Goal: Information Seeking & Learning: Learn about a topic

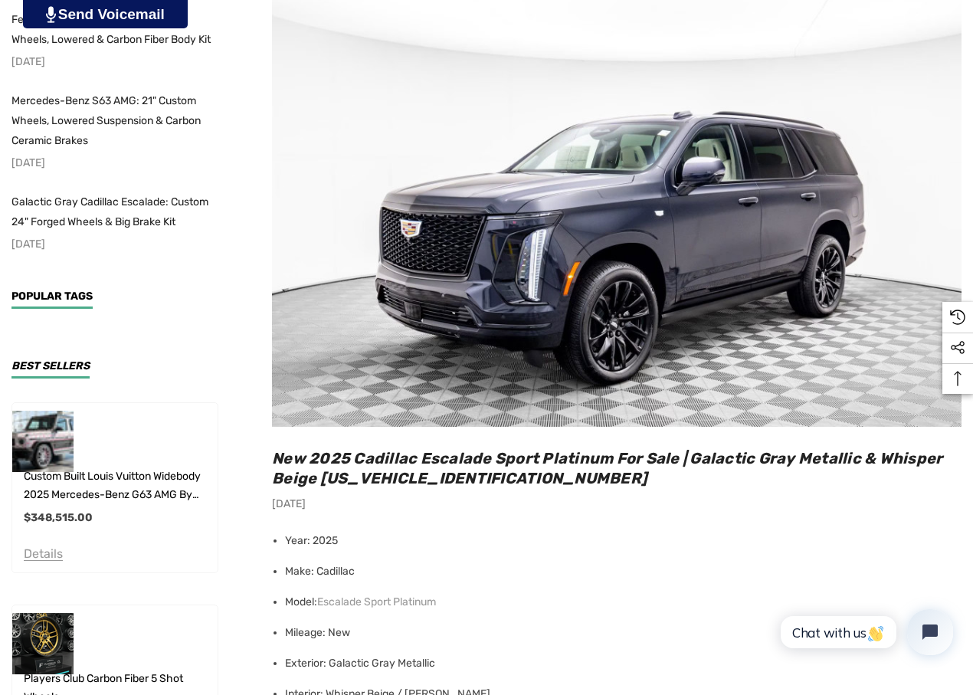
scroll to position [178, 0]
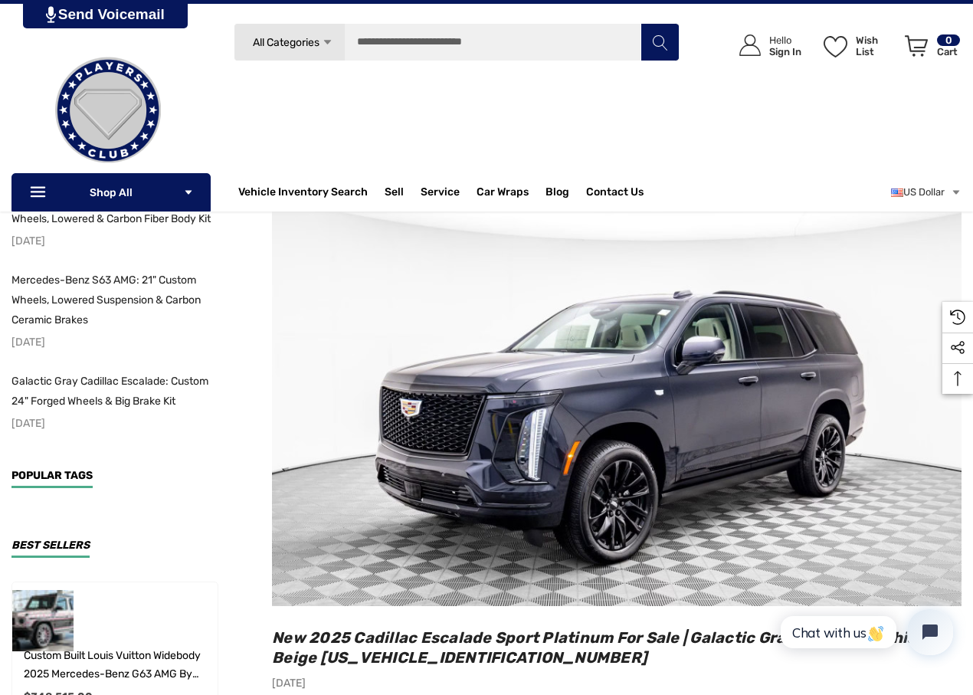
click at [741, 425] on img at bounding box center [616, 382] width 689 height 447
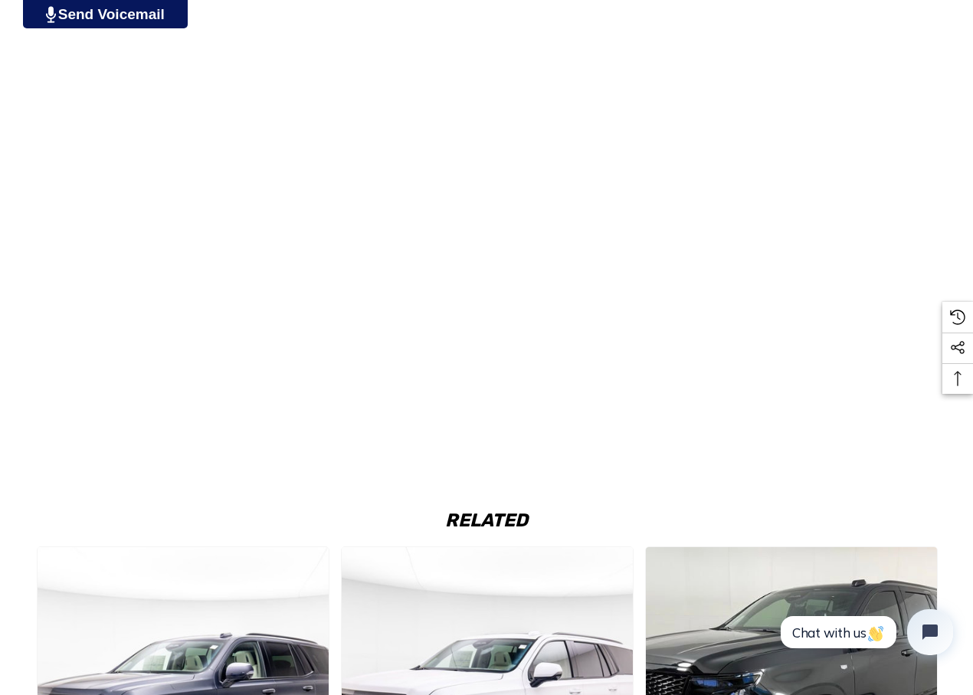
scroll to position [1966, 0]
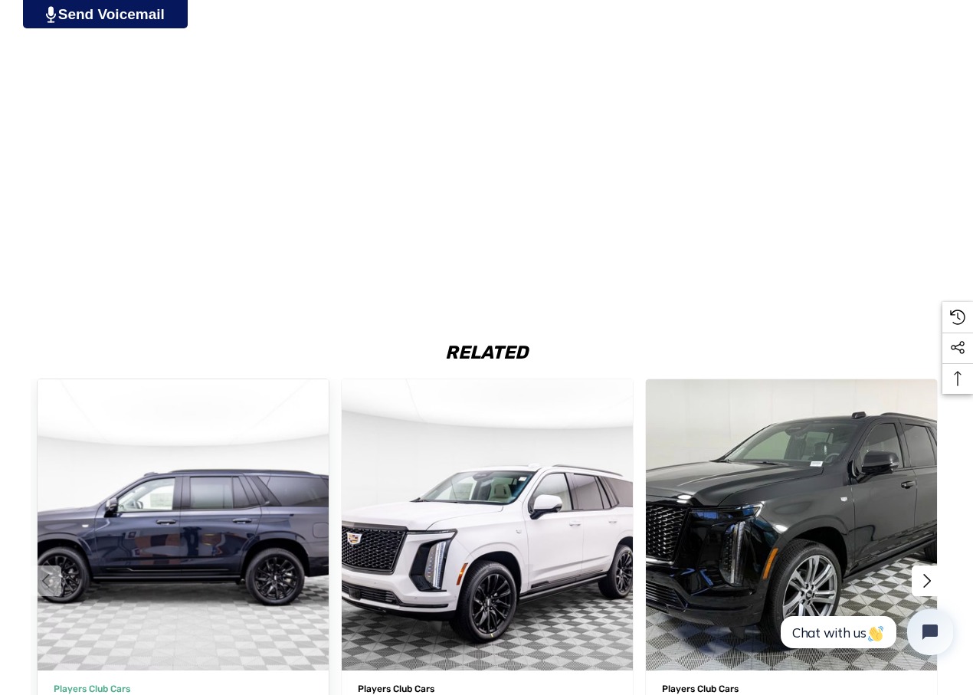
click at [150, 515] on img "2025 Cadillac Escalade Sport Platinum VIN 1GYS9GRL8SR194287,$125,385.00\a" at bounding box center [183, 525] width 320 height 320
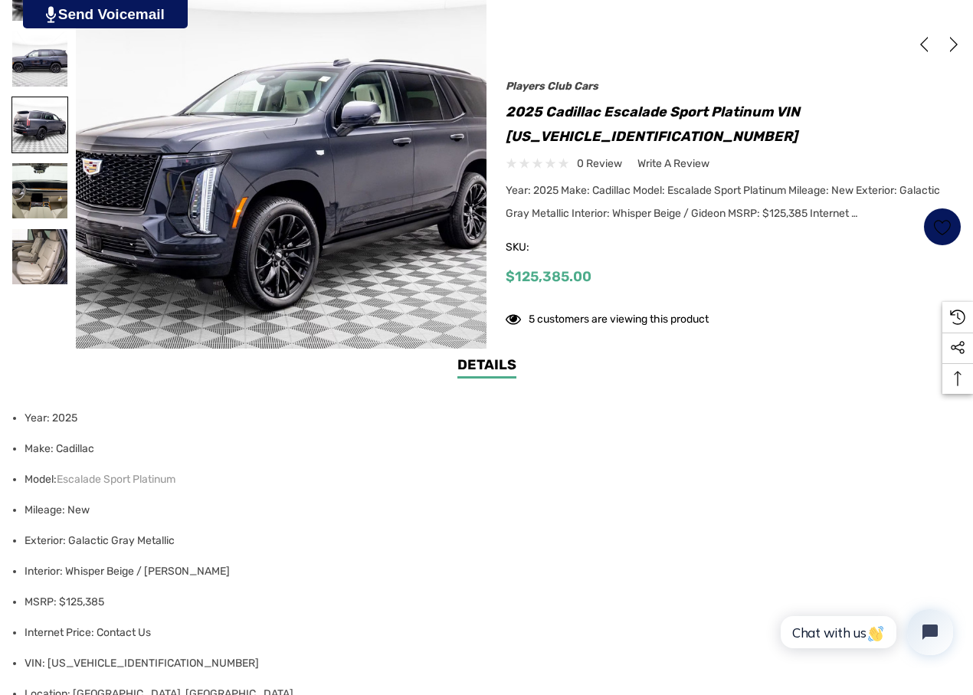
click at [35, 127] on img at bounding box center [39, 124] width 55 height 55
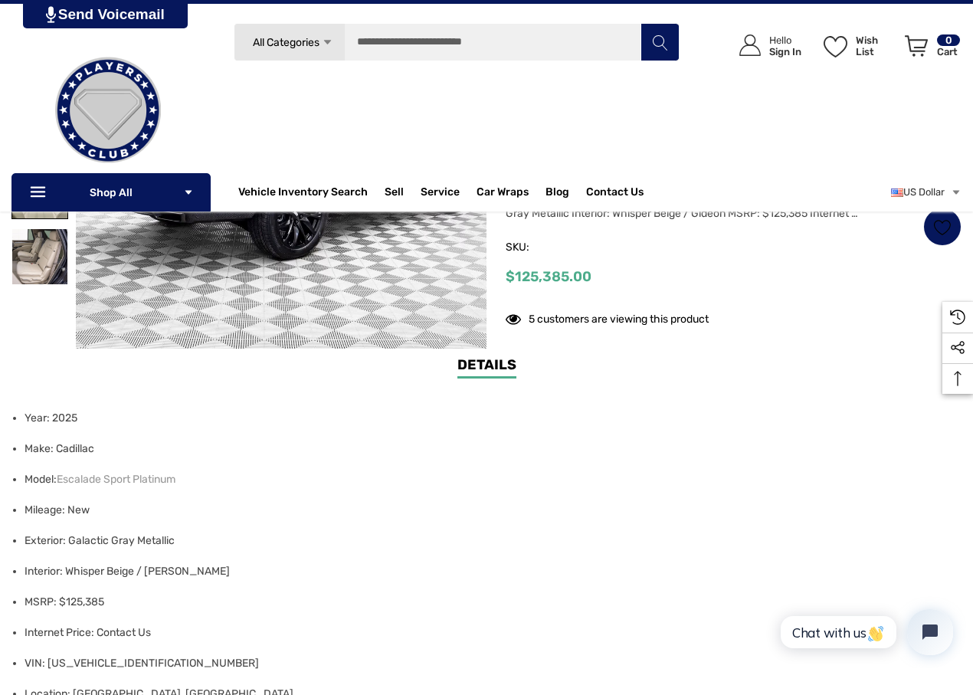
scroll to position [178, 0]
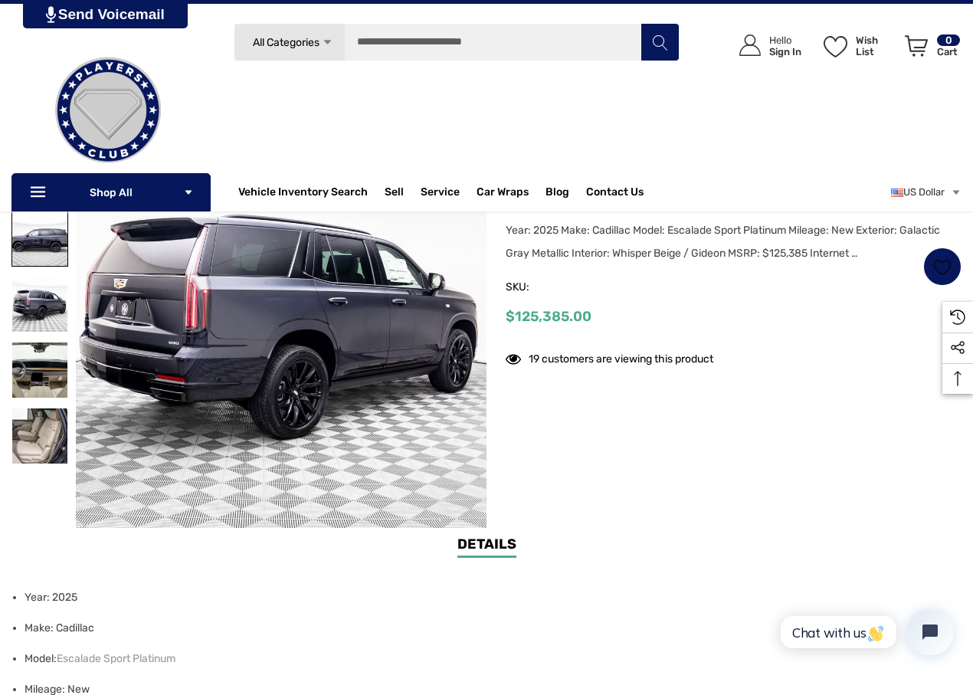
click at [18, 247] on img at bounding box center [39, 238] width 55 height 55
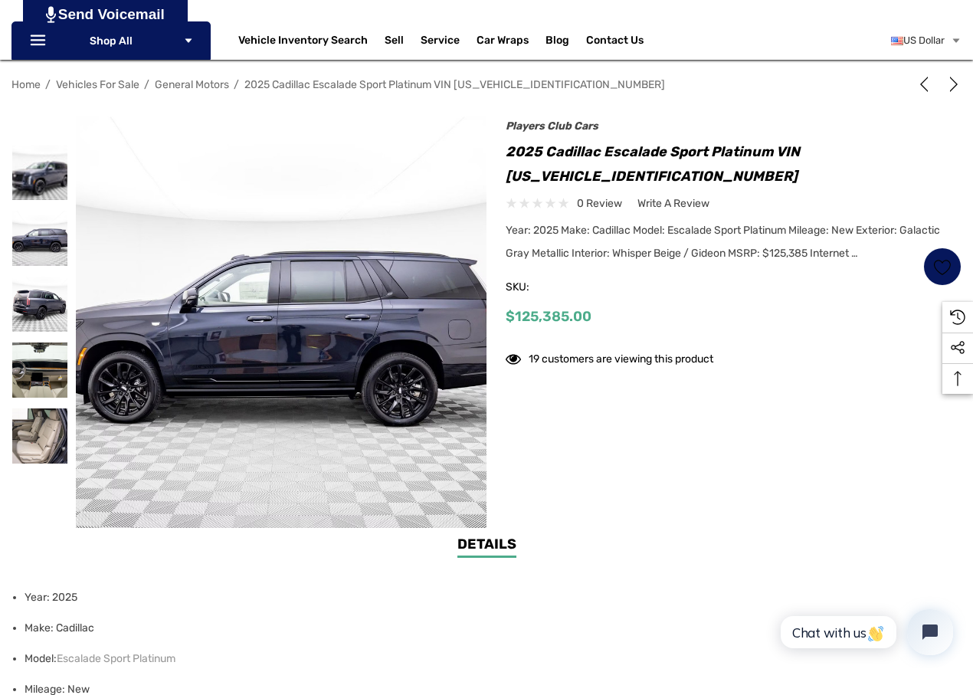
scroll to position [0, 0]
